Goal: Task Accomplishment & Management: Manage account settings

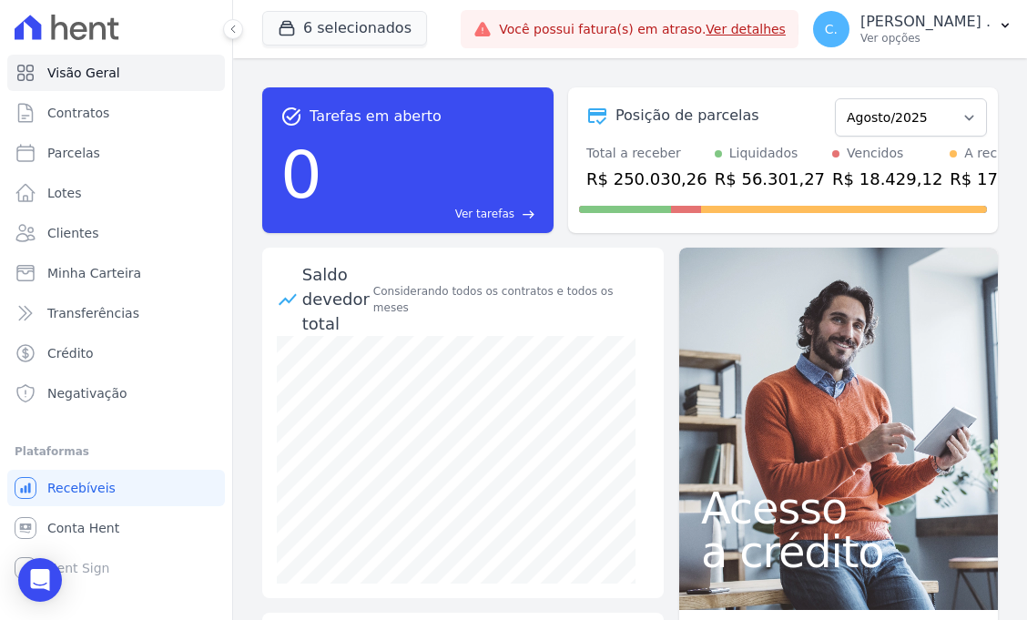
click at [786, 27] on link "Ver detalhes" at bounding box center [746, 29] width 80 height 15
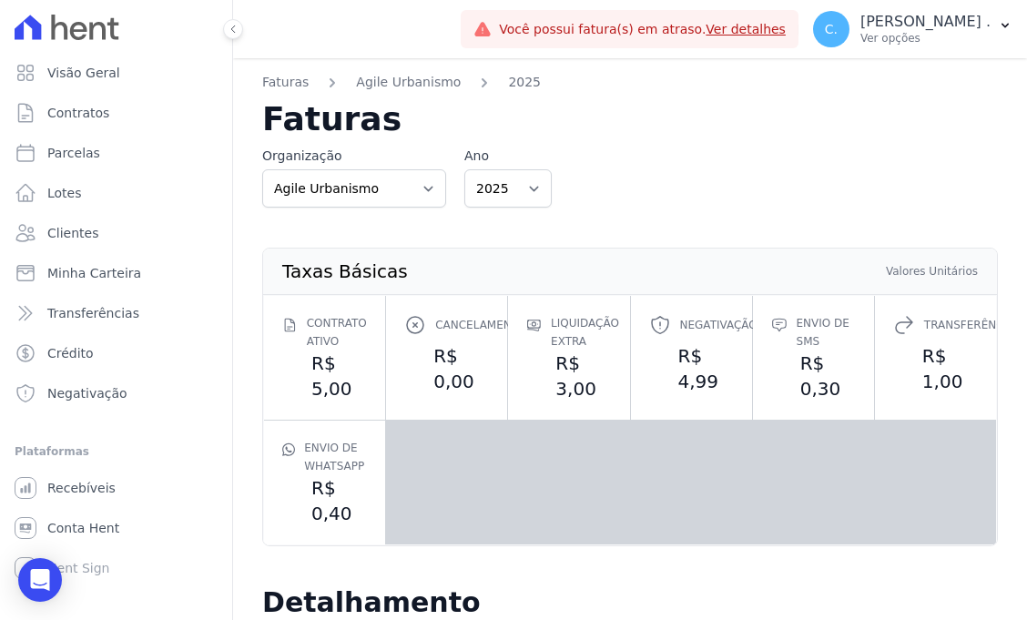
click at [786, 34] on link "Ver detalhes" at bounding box center [746, 29] width 80 height 15
click at [94, 76] on span "Visão Geral" at bounding box center [83, 73] width 73 height 18
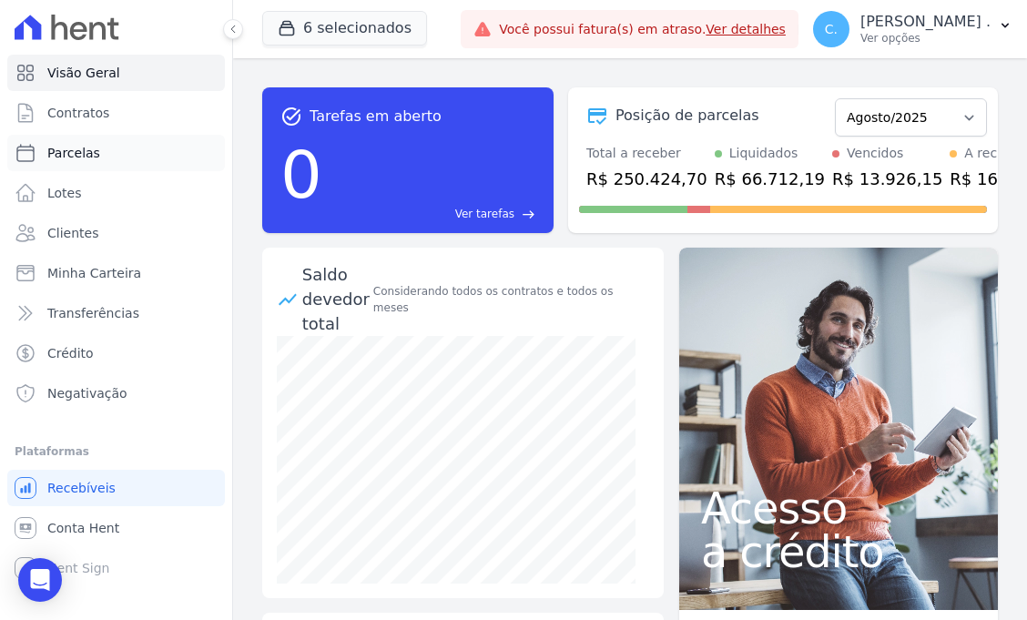
click at [113, 161] on link "Parcelas" at bounding box center [116, 153] width 218 height 36
select select
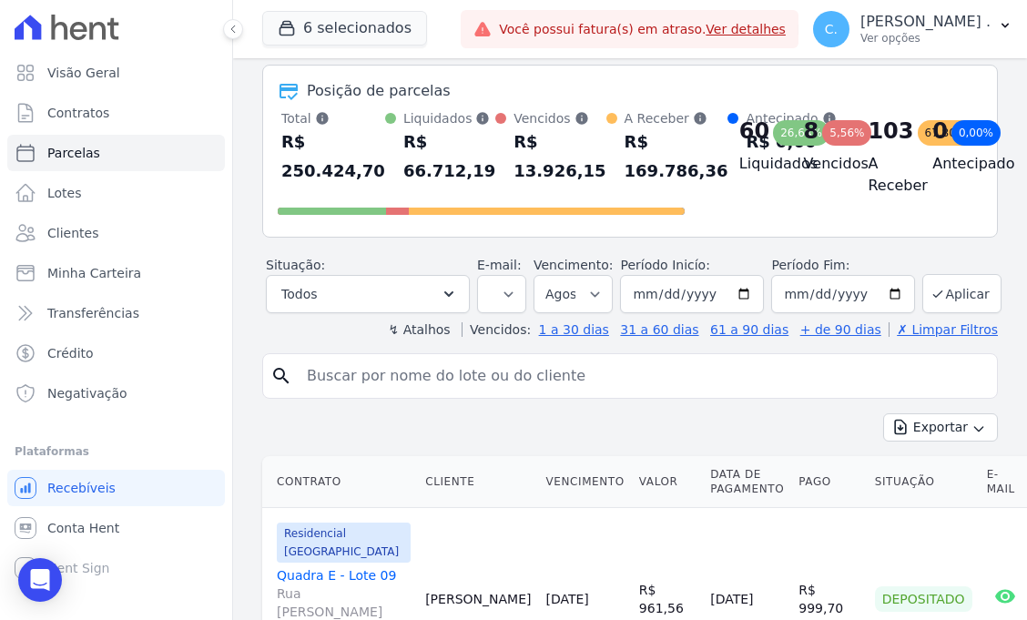
scroll to position [88, 0]
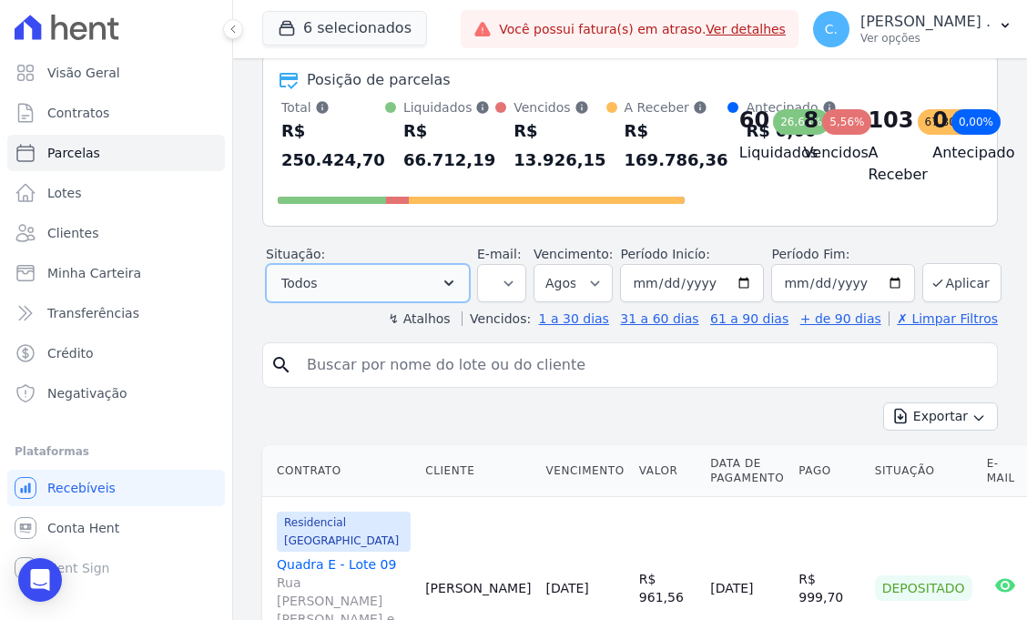
click at [442, 290] on icon "button" at bounding box center [449, 283] width 18 height 18
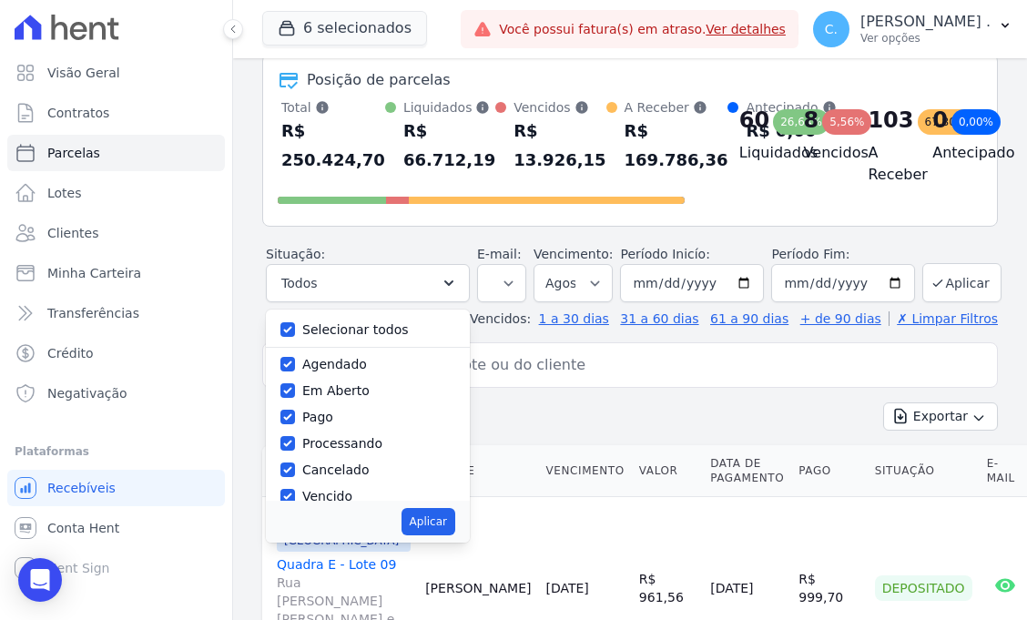
click at [373, 325] on label "Selecionar todos" at bounding box center [355, 329] width 107 height 15
click at [295, 325] on input "Selecionar todos" at bounding box center [287, 329] width 15 height 15
checkbox input "false"
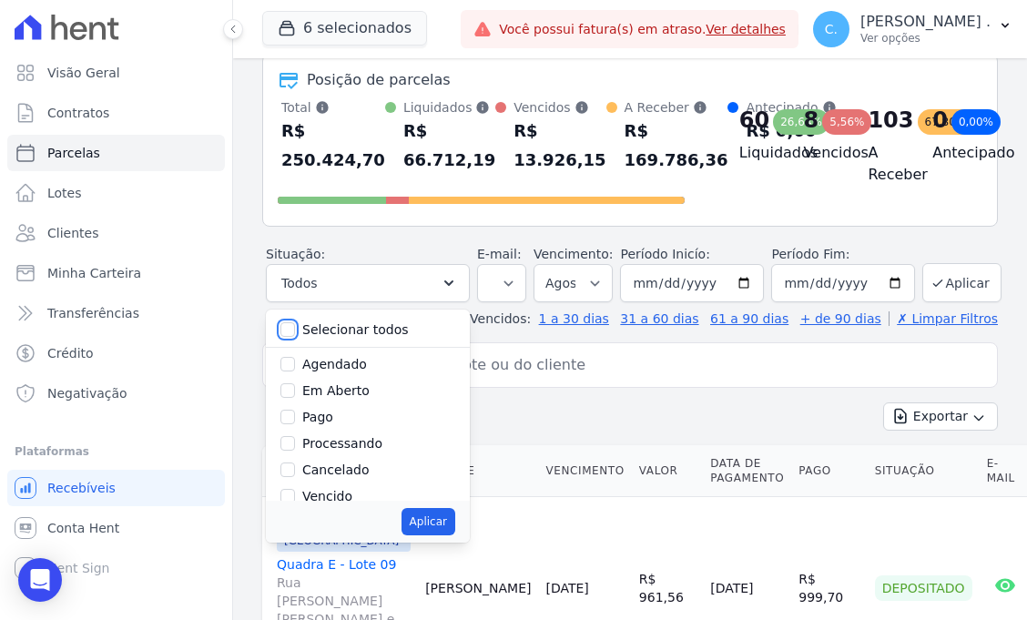
checkbox input "false"
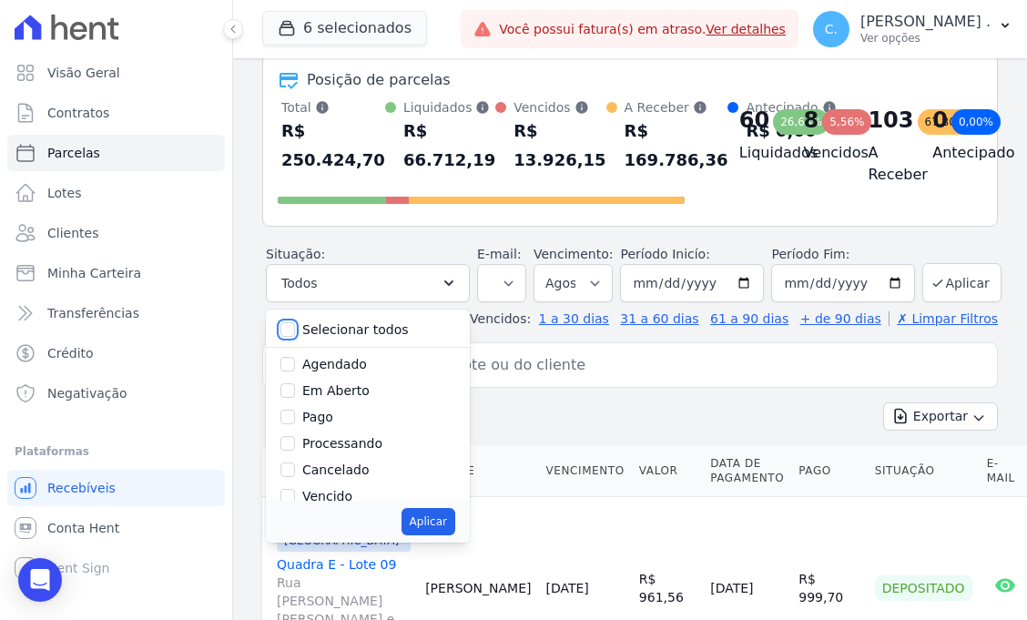
checkbox input "false"
click at [328, 497] on label "Vencido" at bounding box center [327, 496] width 50 height 15
click at [295, 497] on input "Vencido" at bounding box center [287, 496] width 15 height 15
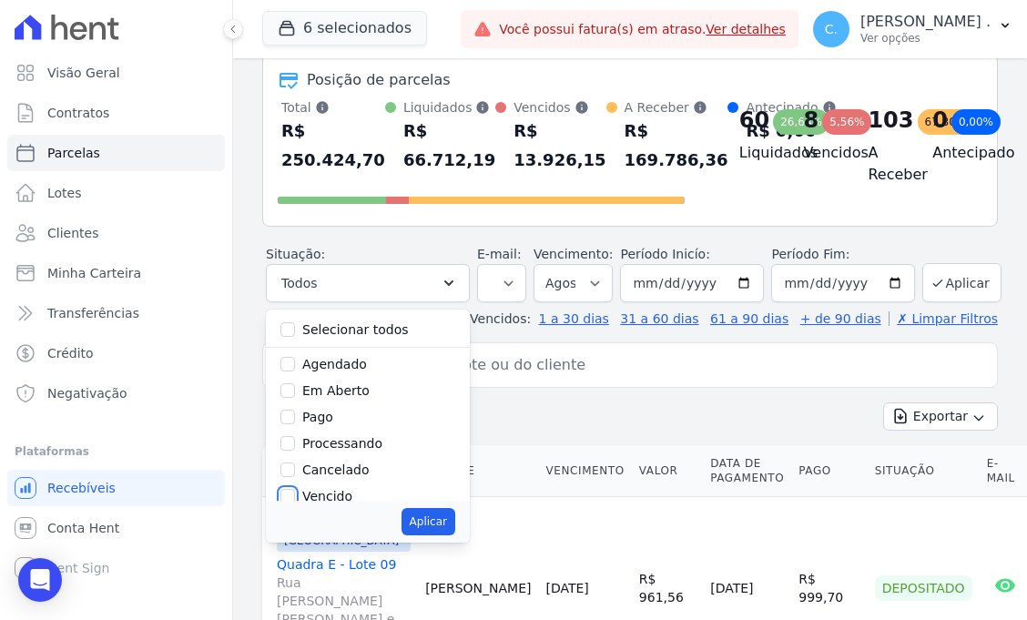
checkbox input "true"
click at [397, 523] on div "Aplicar" at bounding box center [368, 522] width 204 height 42
click at [402, 520] on button "Aplicar" at bounding box center [428, 521] width 54 height 27
select select "overdue"
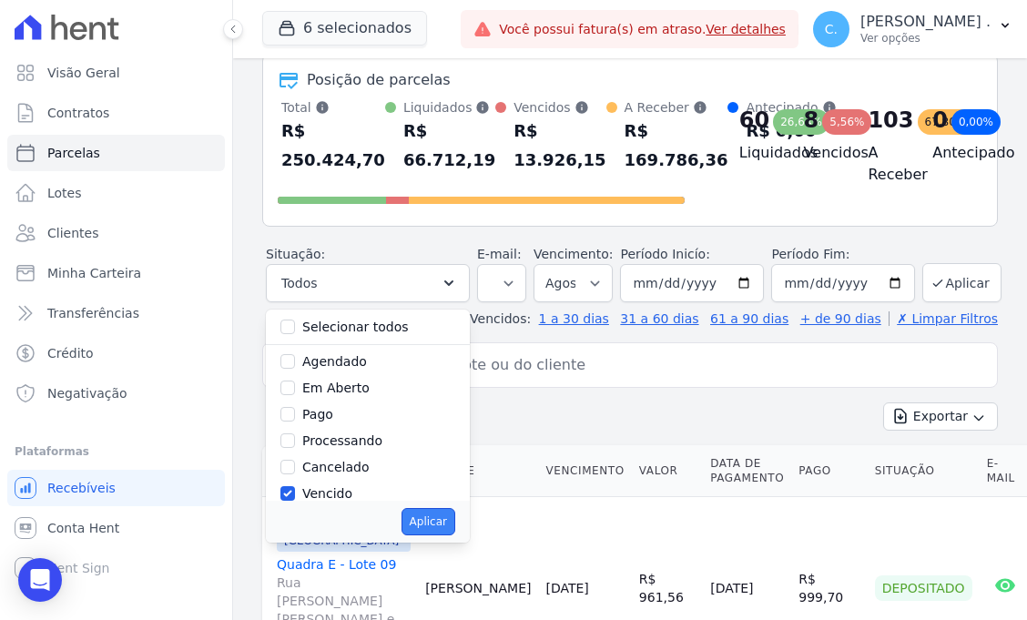
scroll to position [27, 0]
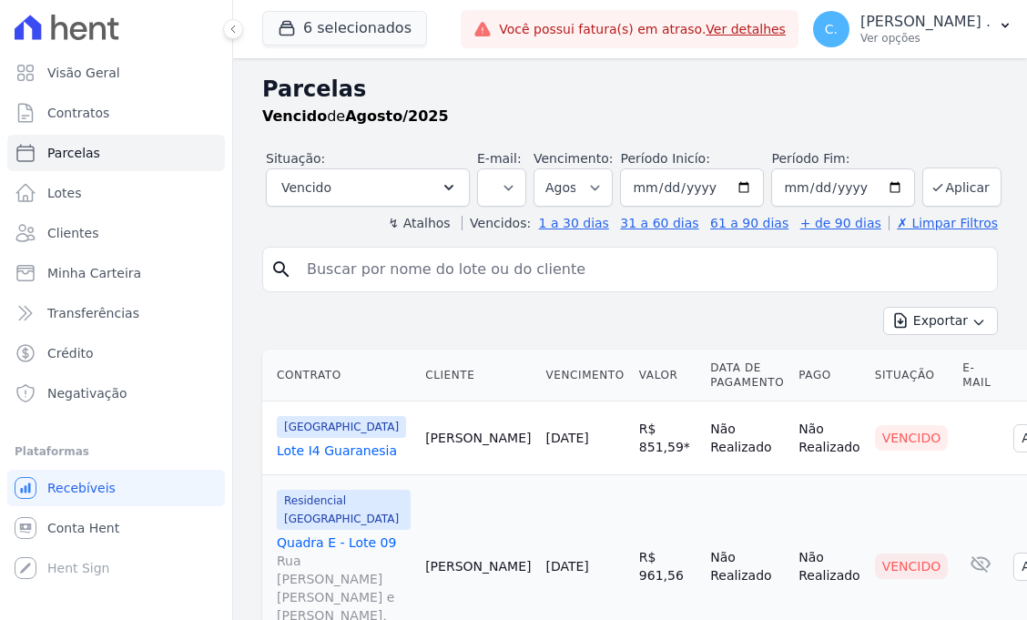
select select
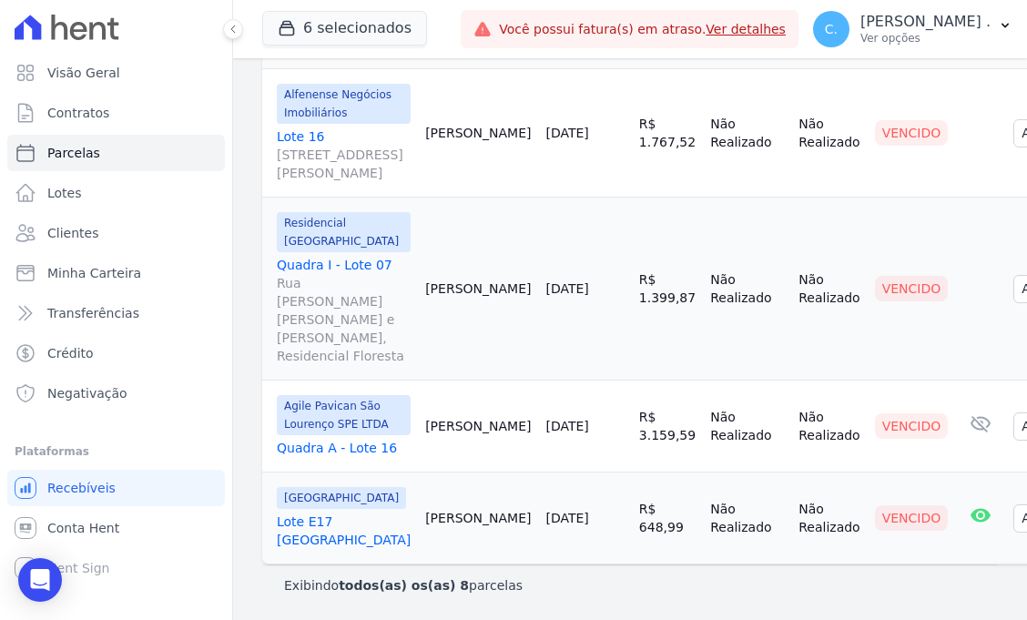
scroll to position [1406, 0]
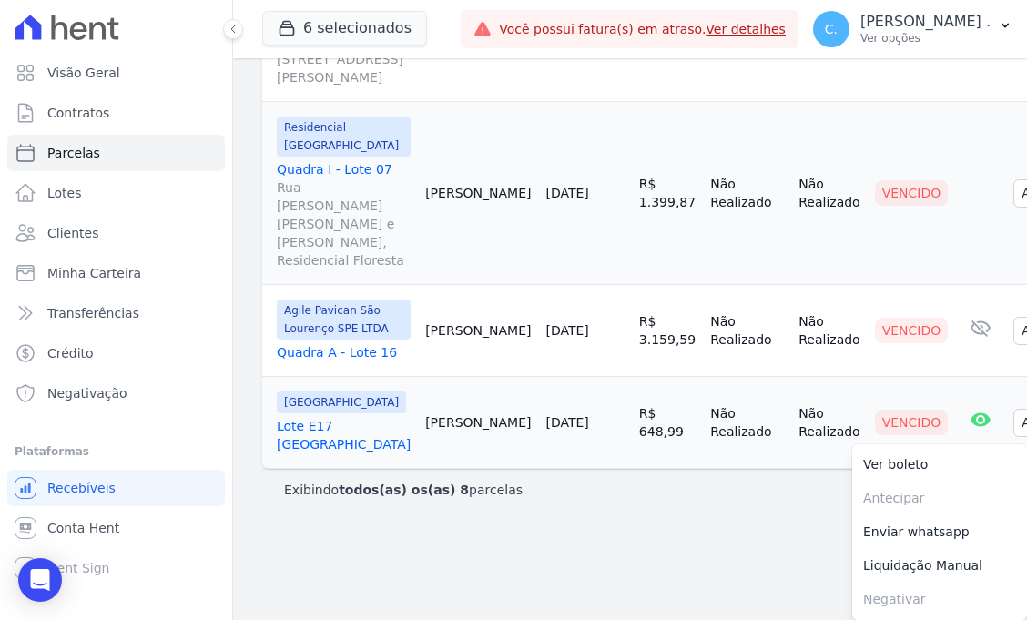
scroll to position [1483, 0]
click at [911, 518] on link "Enviar whatsapp" at bounding box center [939, 532] width 175 height 34
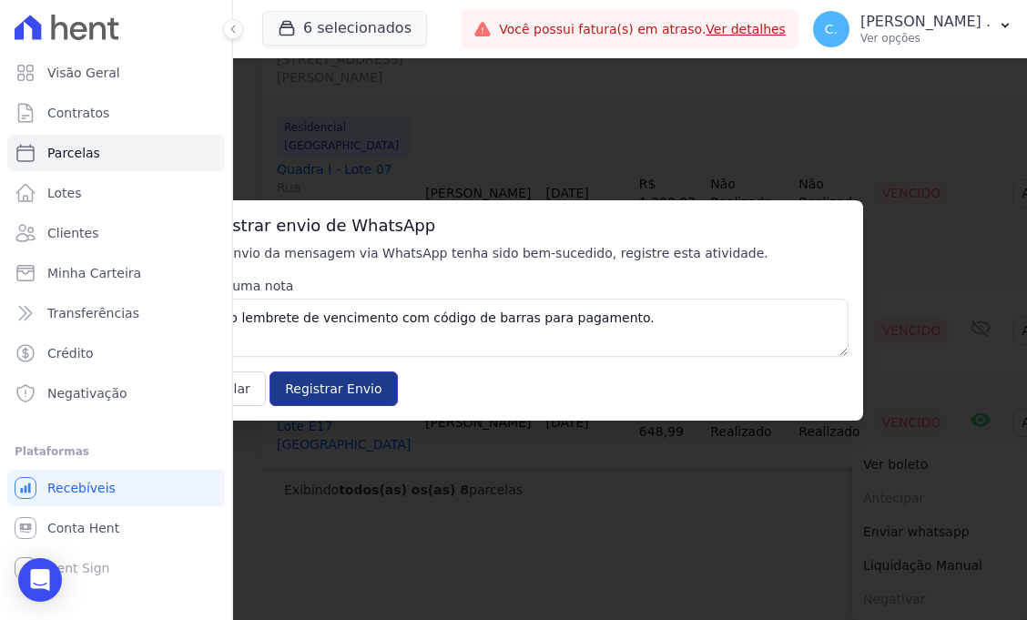
click at [314, 390] on input "Registrar Envio" at bounding box center [332, 388] width 127 height 35
click at [105, 77] on span "Visão Geral" at bounding box center [83, 73] width 73 height 18
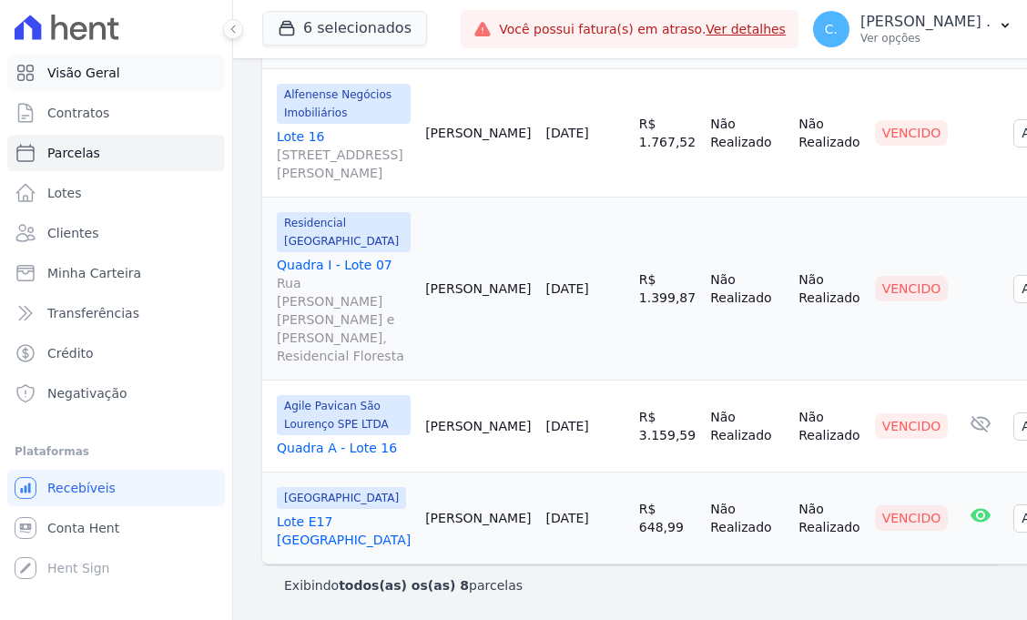
scroll to position [1406, 0]
